Goal: Use online tool/utility: Utilize a website feature to perform a specific function

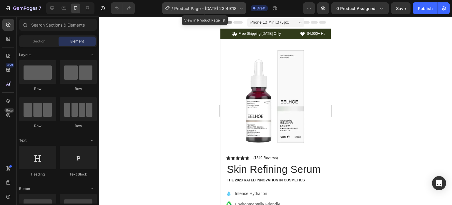
click at [224, 9] on span "Product Page - [DATE] 23:49:18" at bounding box center [205, 8] width 62 height 6
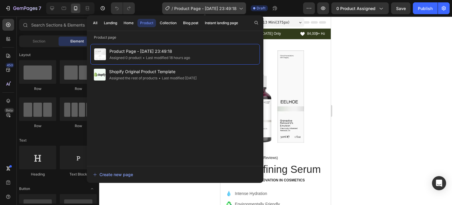
click at [224, 9] on span "Product Page - [DATE] 23:49:18" at bounding box center [205, 8] width 62 height 6
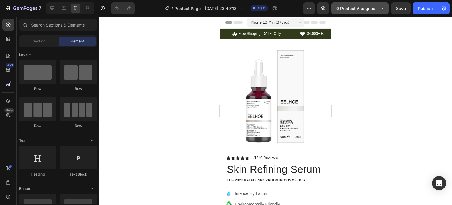
click at [366, 7] on span "0 product assigned" at bounding box center [355, 8] width 39 height 6
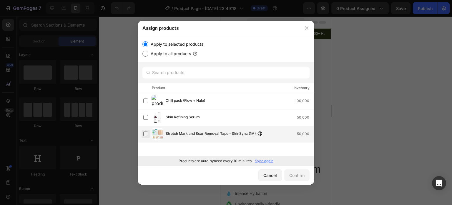
click at [144, 133] on label at bounding box center [145, 133] width 5 height 5
click at [296, 179] on button "Confirm" at bounding box center [296, 175] width 25 height 12
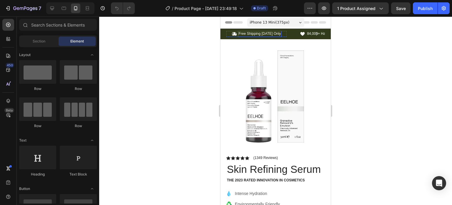
click at [282, 32] on div "Icon Free Shipping [DATE] Only Text Block Row" at bounding box center [256, 34] width 60 height 6
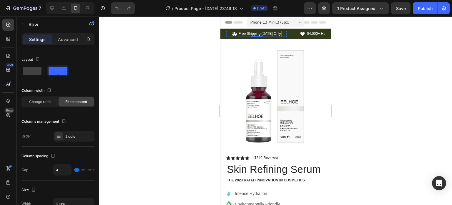
click at [274, 34] on p "Free Shipping [DATE] Only" at bounding box center [260, 33] width 42 height 5
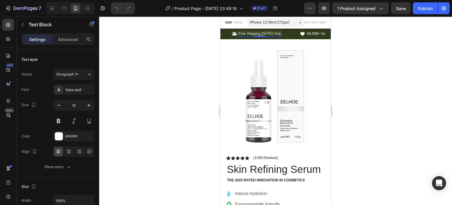
click at [274, 33] on p "Free Shipping [DATE] Only" at bounding box center [260, 33] width 42 height 5
click at [235, 33] on icon "Carousel Back Arrow" at bounding box center [234, 33] width 2 height 3
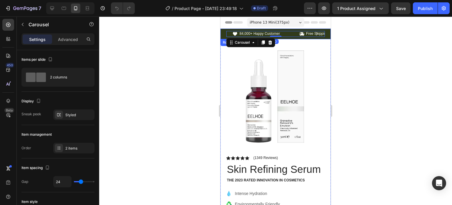
click at [303, 30] on div "Icon Free Shipping [DATE] Only Text Block Row Icon 84,000+ Happy Customer Text …" at bounding box center [275, 34] width 110 height 11
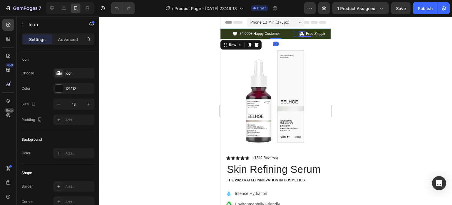
click at [303, 34] on icon at bounding box center [301, 34] width 5 height 4
click at [308, 34] on div "Icon 0 Free Shipping [DATE] Only Text Block Row Icon 84,000+ Happy Customer Tex…" at bounding box center [275, 34] width 99 height 6
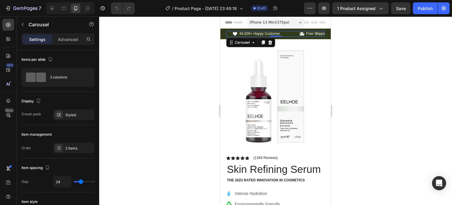
click at [314, 33] on icon "Carousel Next Arrow" at bounding box center [317, 34] width 6 height 6
click at [256, 32] on p "Free Shipping [DATE] Only" at bounding box center [260, 33] width 42 height 5
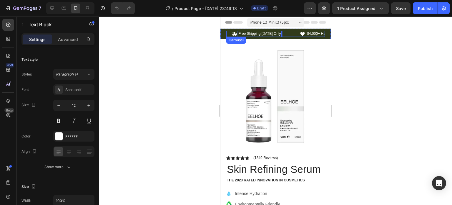
click at [314, 33] on icon "Carousel Next Arrow" at bounding box center [317, 34] width 6 height 6
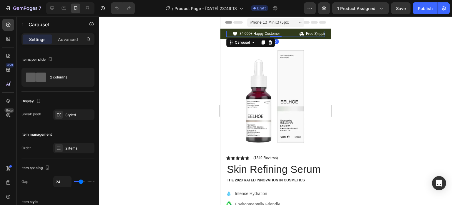
click at [235, 33] on icon "Carousel Back Arrow" at bounding box center [234, 33] width 2 height 3
click at [314, 33] on icon "Carousel Next Arrow" at bounding box center [317, 34] width 6 height 6
click at [260, 33] on p "84,000+ Happy Customer" at bounding box center [260, 33] width 40 height 5
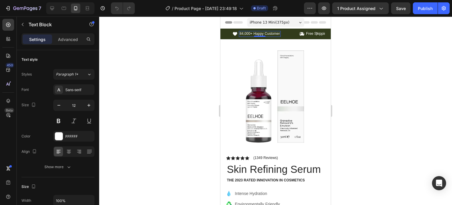
click at [276, 32] on p "84,000+ Happy Customer" at bounding box center [260, 33] width 40 height 5
click at [306, 34] on div "Free Shipping [DATE] Only" at bounding box center [328, 34] width 44 height 6
click at [294, 32] on div "Icon Free Shipping [DATE] Only Text Block 0 Row" at bounding box center [324, 34] width 60 height 6
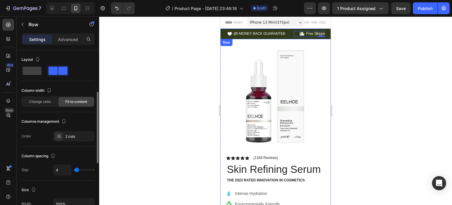
scroll to position [29, 0]
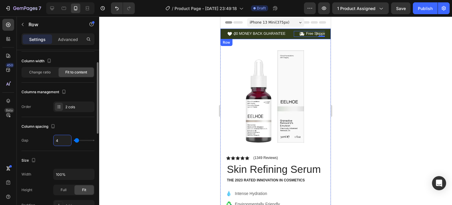
click at [60, 140] on input "4" at bounding box center [63, 140] width 18 height 11
type input "0"
type input "3"
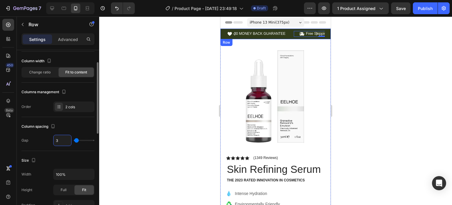
type input "33"
type input "3"
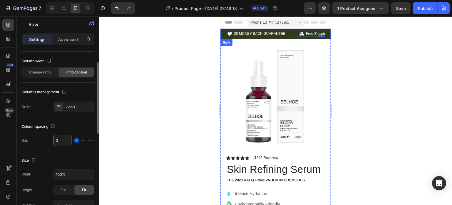
click at [84, 131] on div "Column spacing Gap 3" at bounding box center [57, 134] width 73 height 34
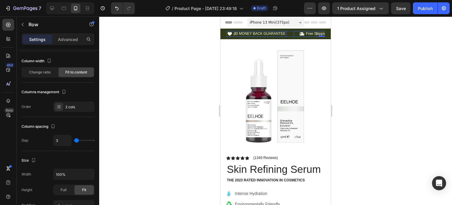
click at [287, 31] on div "Icon Free Shipping [DATE] Only Text Block Row 0 Icon 30 MONEY BACK GUARANTEE Te…" at bounding box center [275, 34] width 99 height 6
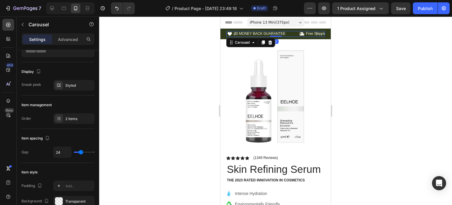
scroll to position [0, 0]
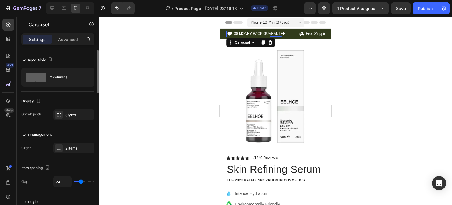
type input "23"
type input "22"
type input "20"
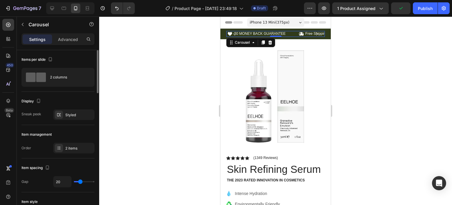
type input "20"
click at [80, 181] on input "range" at bounding box center [84, 181] width 21 height 1
click at [230, 31] on icon at bounding box center [229, 33] width 5 height 5
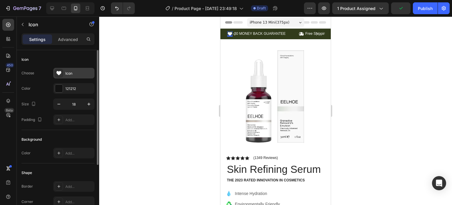
click at [77, 75] on div "Icon" at bounding box center [79, 73] width 28 height 5
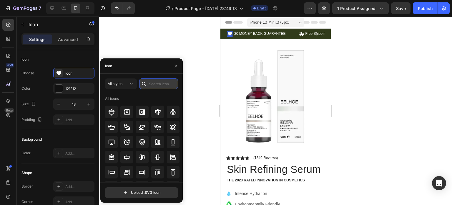
click at [151, 83] on input "text" at bounding box center [158, 83] width 39 height 11
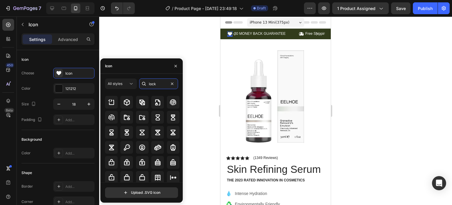
scroll to position [65, 0]
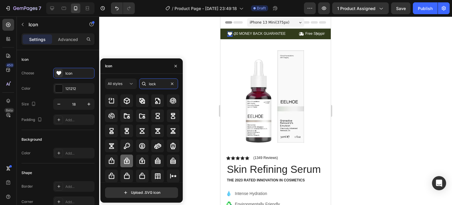
type input "lock"
click at [127, 159] on icon at bounding box center [126, 160] width 7 height 7
click at [112, 161] on icon at bounding box center [111, 160] width 7 height 7
click at [126, 161] on icon at bounding box center [127, 160] width 6 height 6
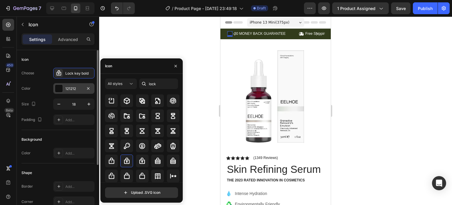
click at [61, 89] on div at bounding box center [59, 88] width 8 height 8
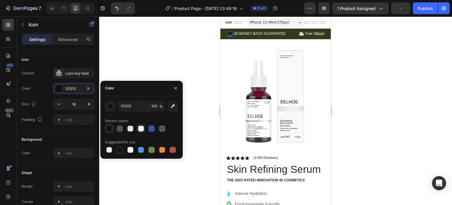
click at [140, 126] on div at bounding box center [141, 128] width 6 height 6
click at [127, 126] on div at bounding box center [130, 128] width 6 height 6
click at [138, 126] on div at bounding box center [141, 128] width 6 height 6
type input "FFFFFF"
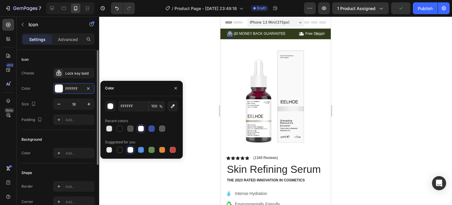
click at [67, 55] on div "Icon" at bounding box center [57, 59] width 73 height 9
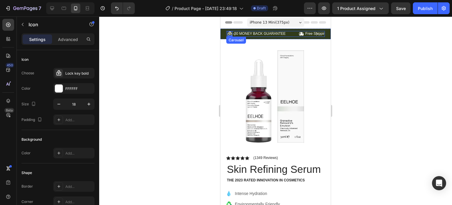
click at [314, 34] on icon "Carousel Next Arrow" at bounding box center [317, 34] width 6 height 6
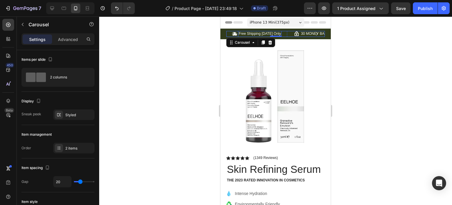
click at [258, 32] on p "Free Shipping [DATE] Only" at bounding box center [260, 33] width 42 height 5
